Goal: Check status: Check status

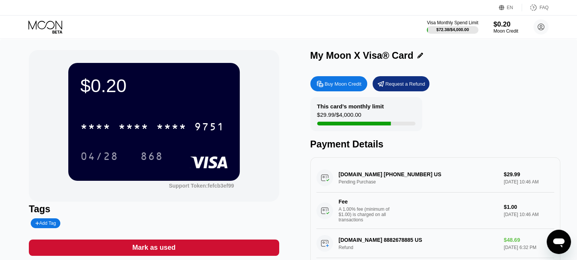
click at [418, 185] on div "[DOMAIN_NAME] [PHONE_NUMBER] US Pending Purchase $29.99 [DATE] 10:46 AM Fee A 1…" at bounding box center [435, 197] width 238 height 66
click at [361, 185] on div "[DOMAIN_NAME] [PHONE_NUMBER] US Pending Purchase $29.99 [DATE] 10:46 AM Fee A 1…" at bounding box center [435, 197] width 238 height 66
click at [510, 183] on div "[DOMAIN_NAME] [PHONE_NUMBER] US Pending Purchase $29.99 [DATE] 10:46 AM Fee A 1…" at bounding box center [435, 197] width 238 height 66
click at [436, 179] on div "[DOMAIN_NAME] [PHONE_NUMBER] US Pending Purchase $29.99 [DATE] 10:46 AM Fee A 1…" at bounding box center [435, 197] width 238 height 66
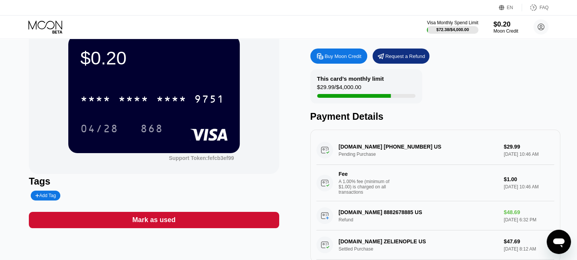
scroll to position [27, 0]
